Goal: Task Accomplishment & Management: Use online tool/utility

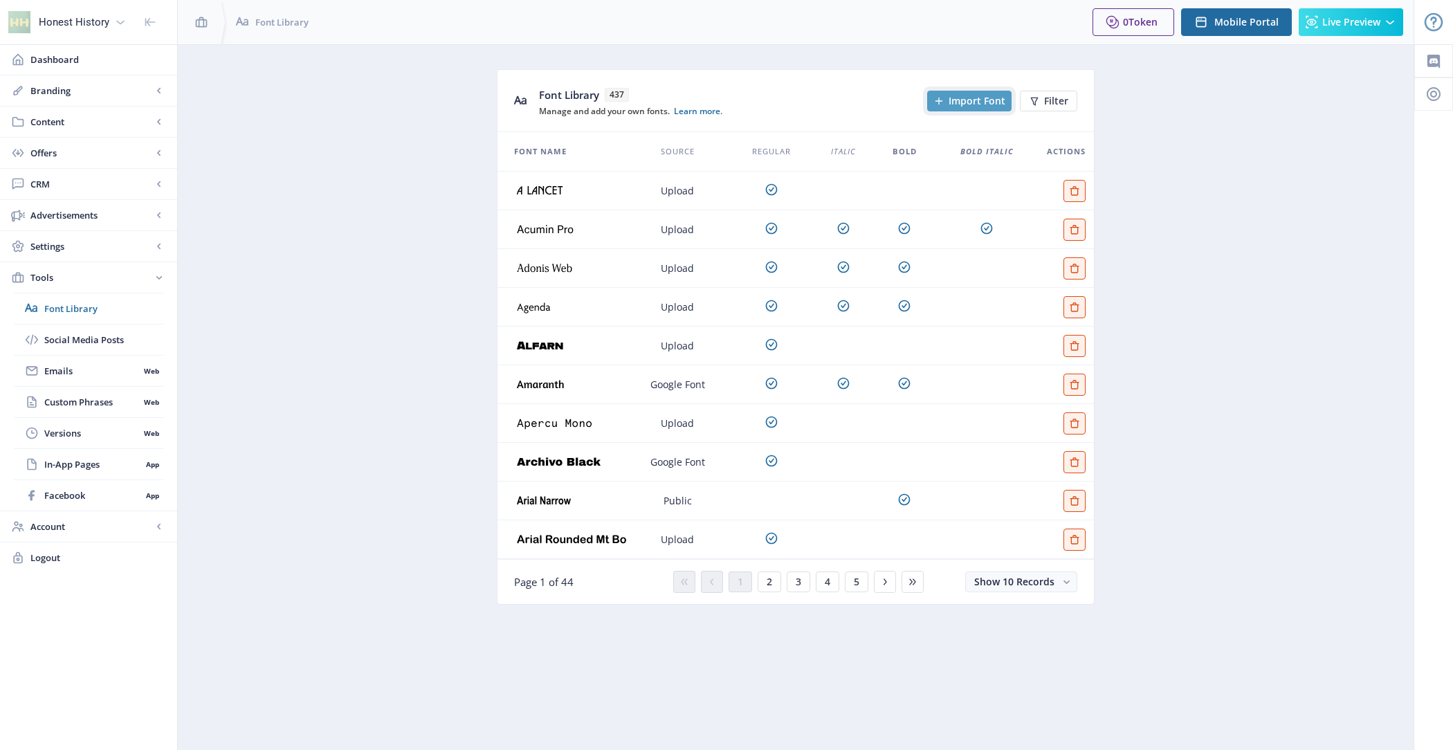
click at [979, 109] on button "Import Font" at bounding box center [969, 101] width 84 height 21
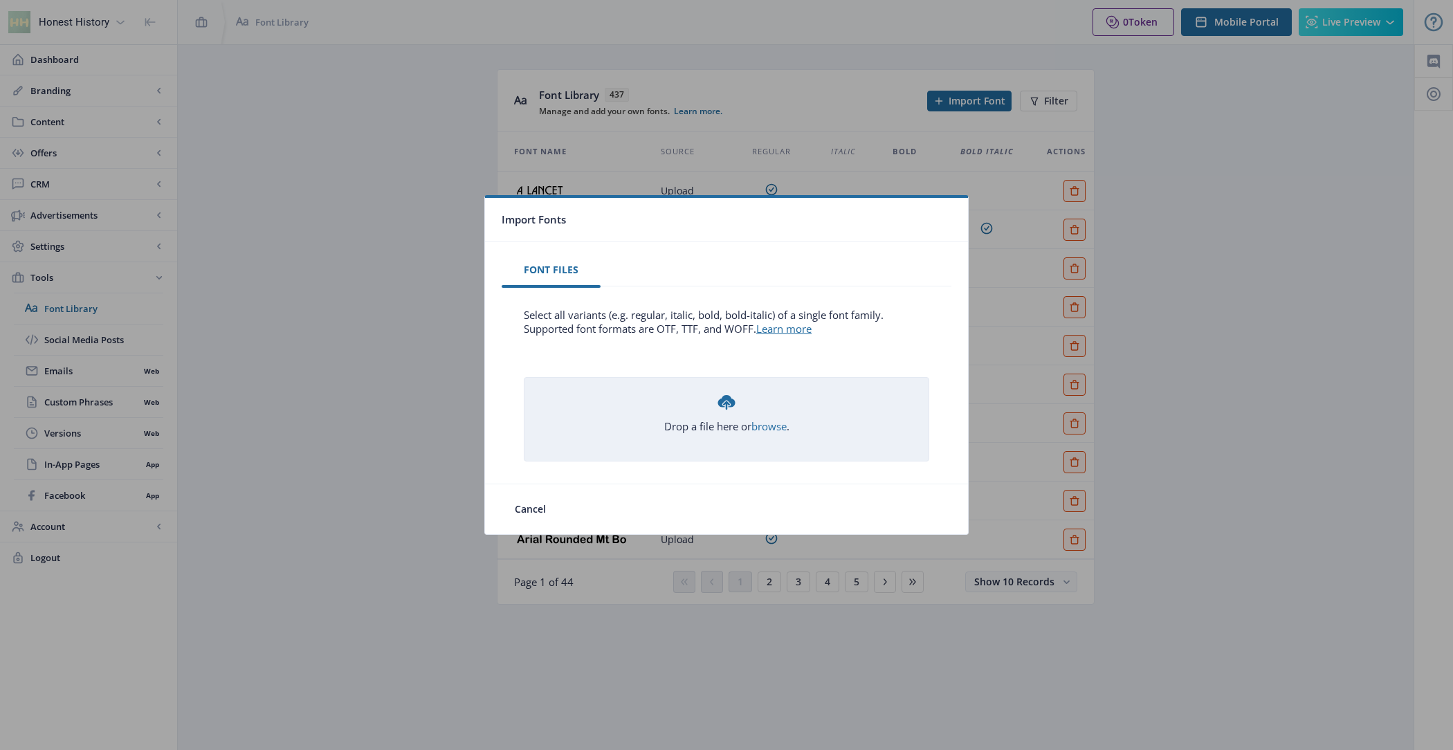
click at [764, 415] on div "Drop a file here or browse ." at bounding box center [726, 413] width 125 height 42
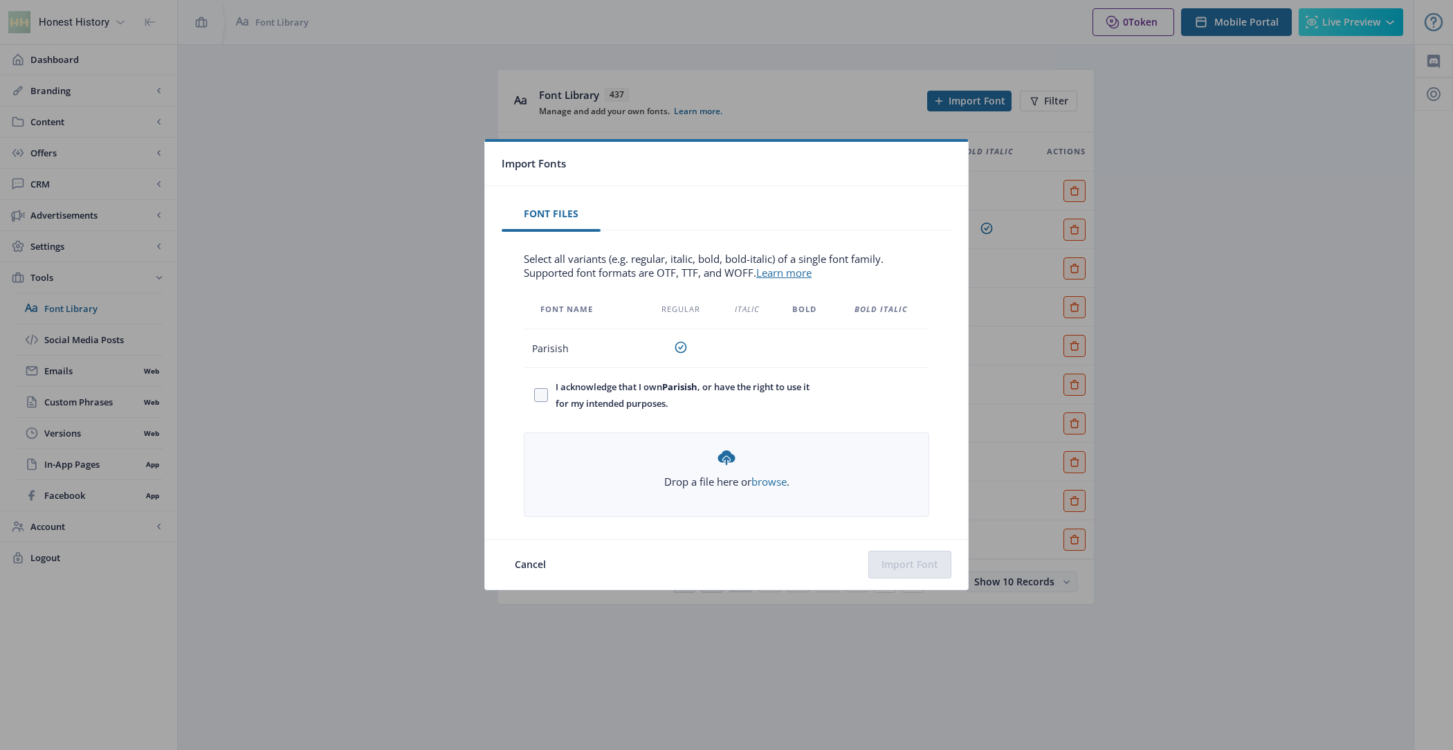
click at [645, 379] on span "I acknowledge that I own Parisish , or have the right to use it for my intended…" at bounding box center [683, 395] width 270 height 33
click at [535, 395] on input "I acknowledge that I own Parisish , or have the right to use it for my intended…" at bounding box center [534, 395] width 1 height 1
checkbox input "true"
click at [918, 558] on button "Import Font" at bounding box center [909, 565] width 83 height 28
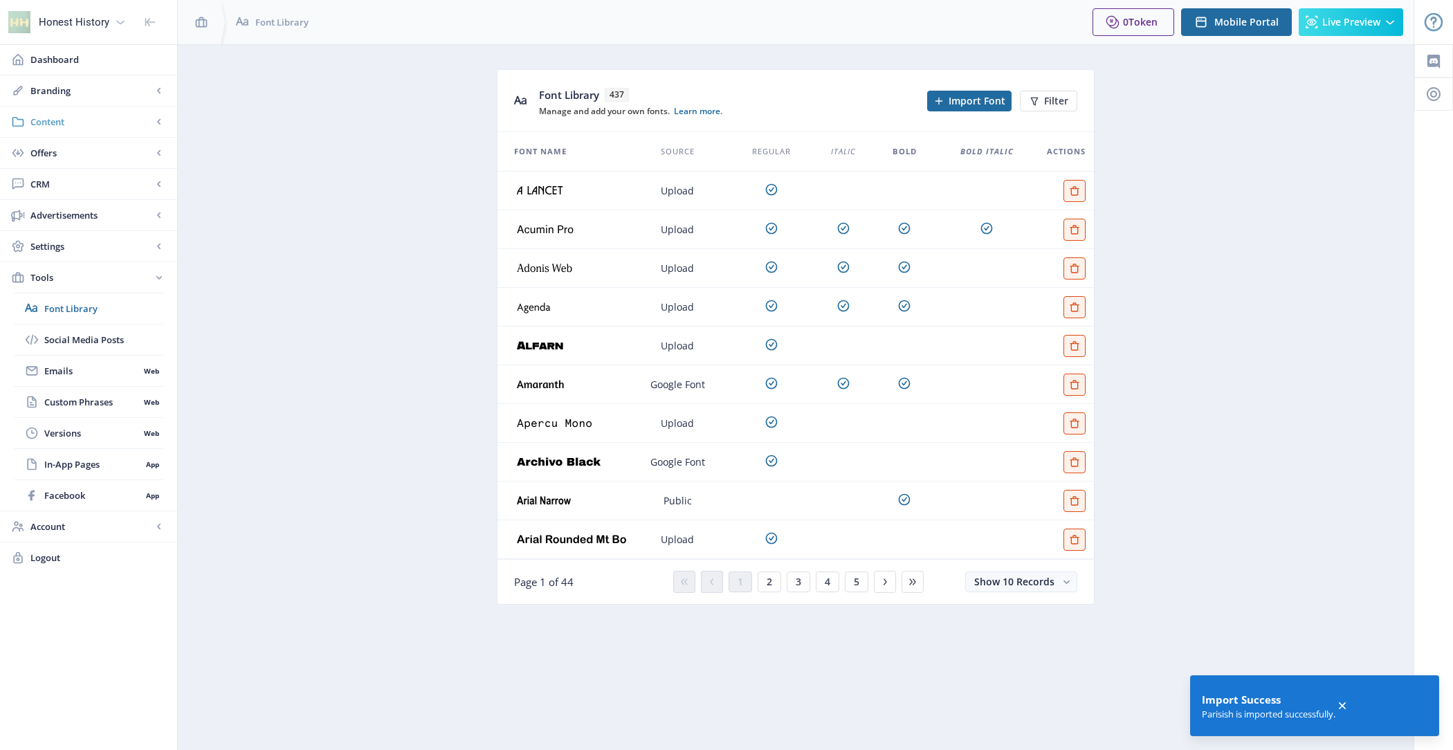
click at [79, 128] on link "Content" at bounding box center [88, 122] width 177 height 30
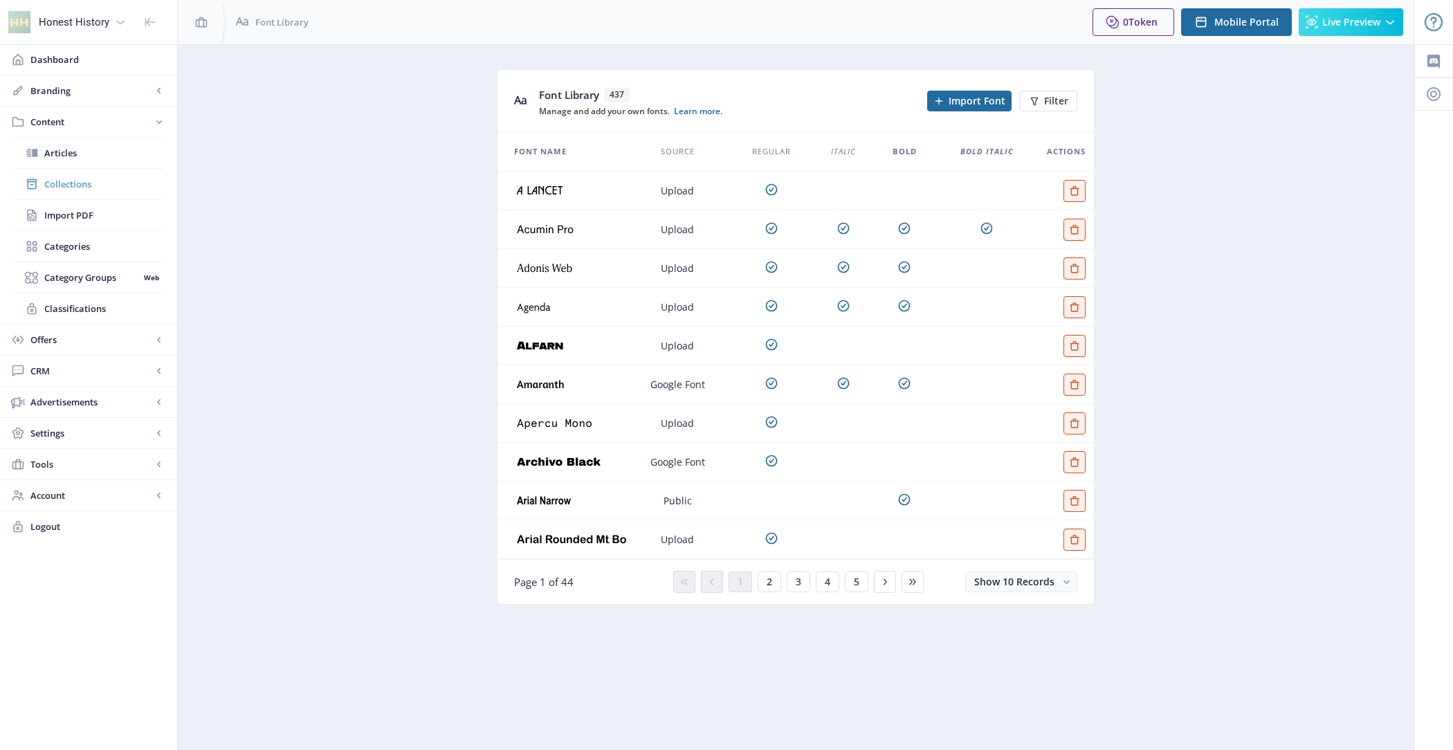
click at [95, 174] on link "Collections" at bounding box center [88, 184] width 149 height 30
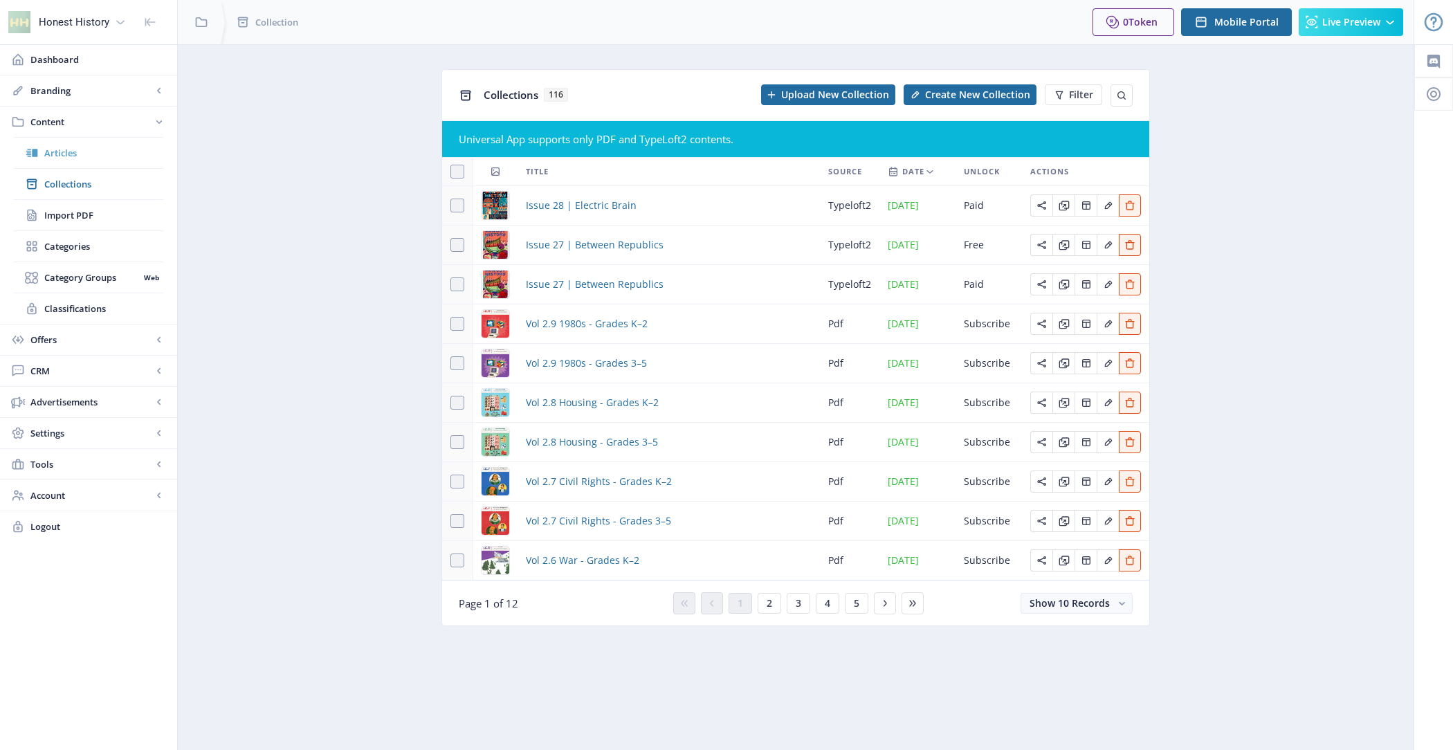
click at [99, 146] on span "Articles" at bounding box center [103, 153] width 119 height 14
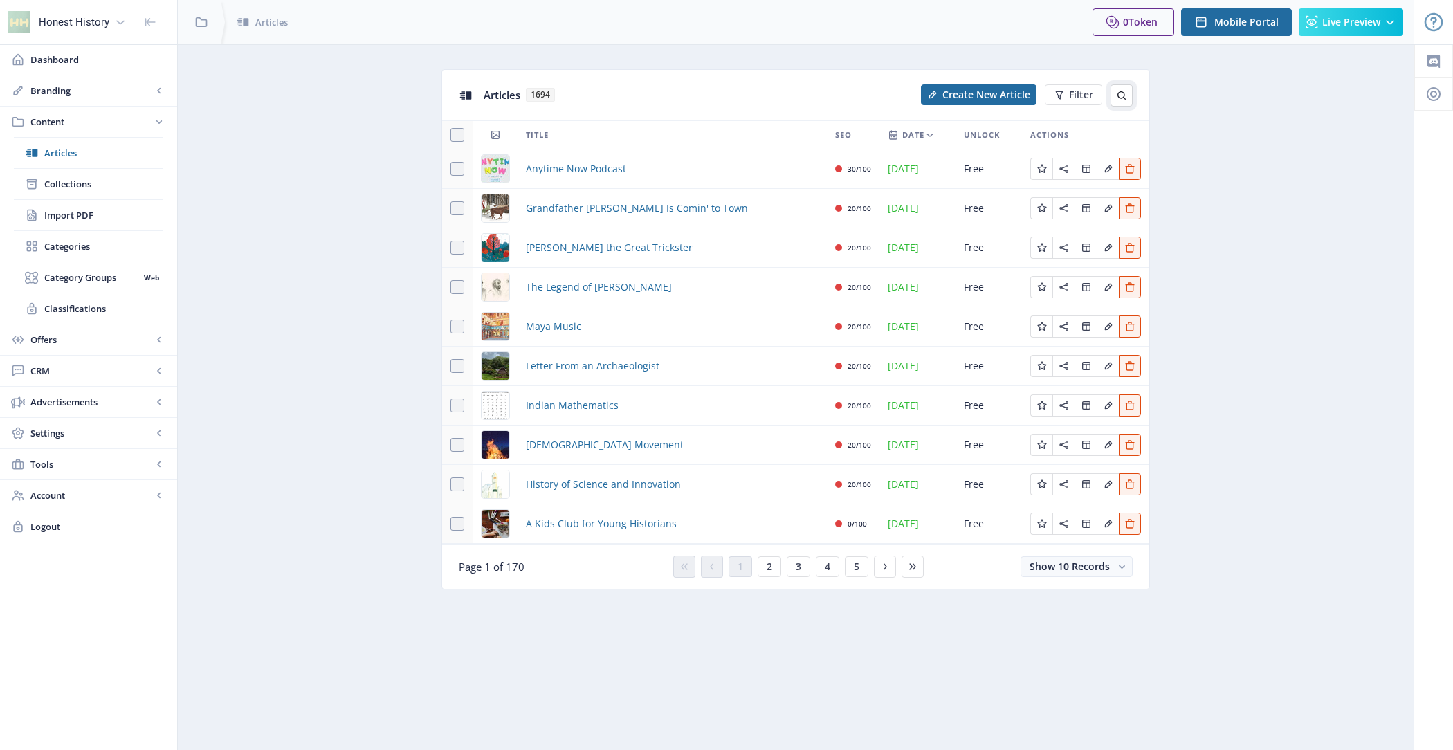
click at [1125, 95] on icon at bounding box center [1121, 95] width 11 height 11
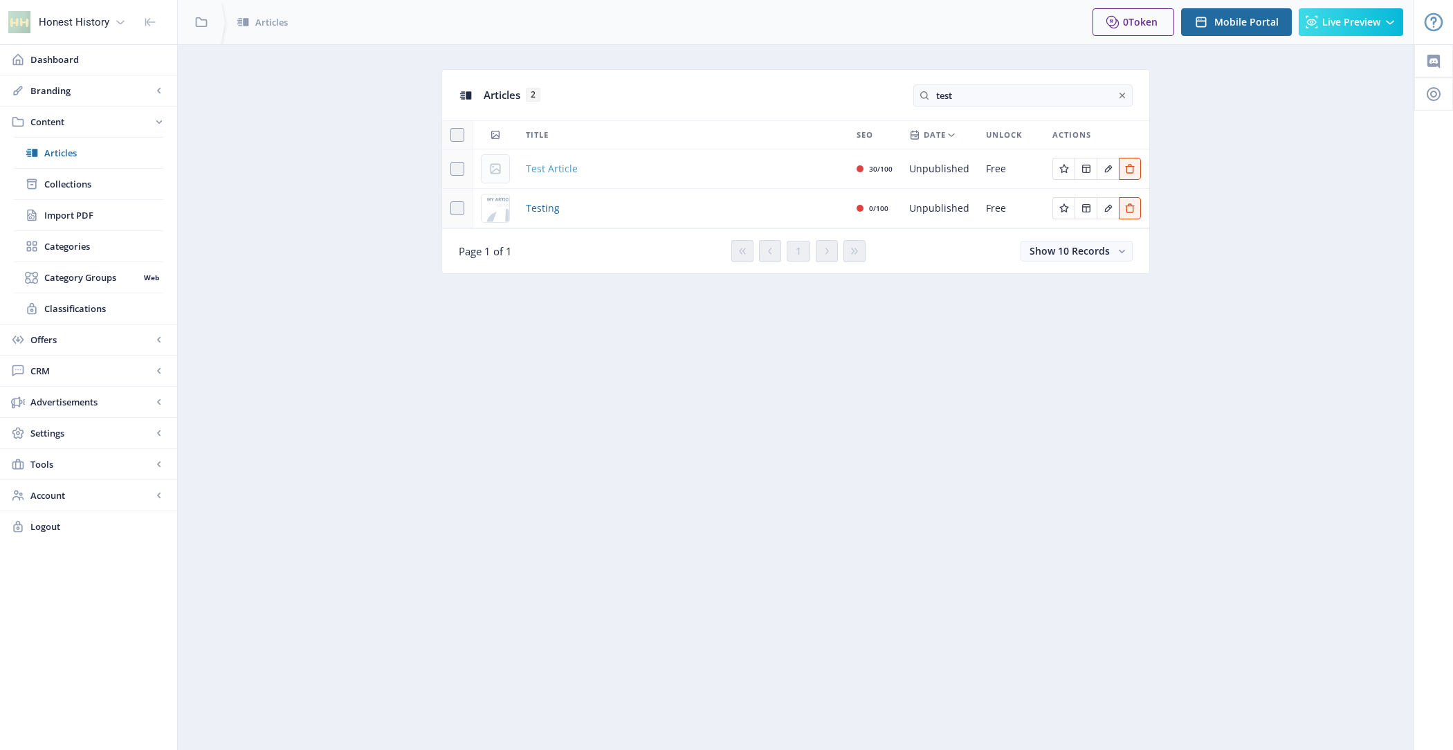
type input "test"
click at [548, 170] on span "Test Article" at bounding box center [552, 169] width 52 height 17
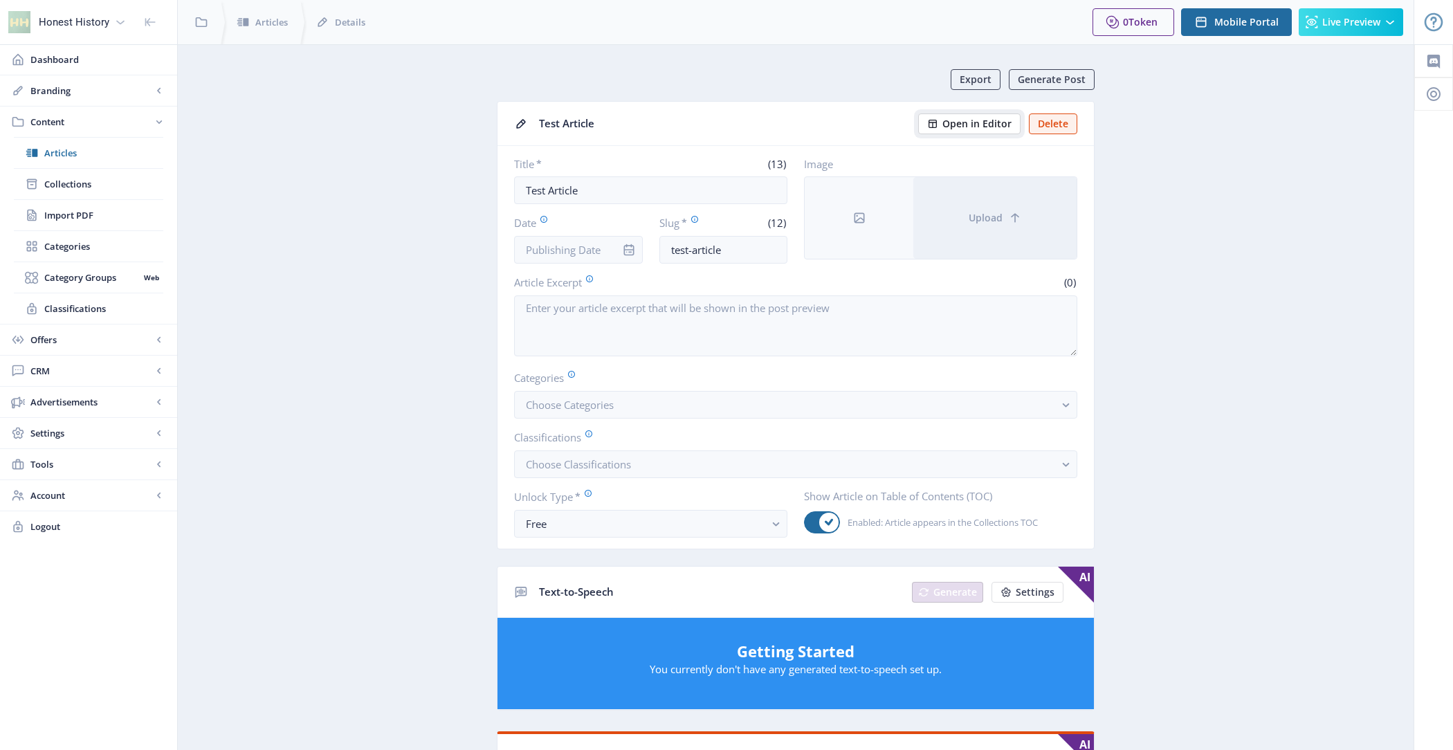
click at [981, 125] on span "Open in Editor" at bounding box center [976, 123] width 69 height 11
click at [85, 489] on span "Account" at bounding box center [91, 496] width 122 height 14
click at [97, 279] on span "Tools" at bounding box center [91, 278] width 122 height 14
click at [111, 304] on span "Font Library" at bounding box center [103, 309] width 119 height 14
